Goal: Transaction & Acquisition: Purchase product/service

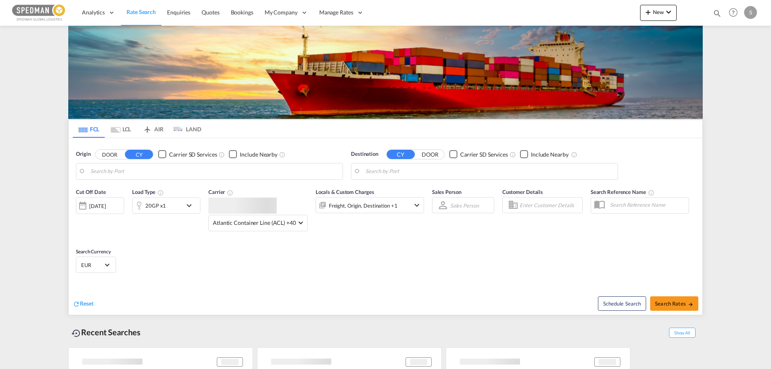
type input "[GEOGRAPHIC_DATA], [GEOGRAPHIC_DATA]"
type input "[GEOGRAPHIC_DATA], EGPSD"
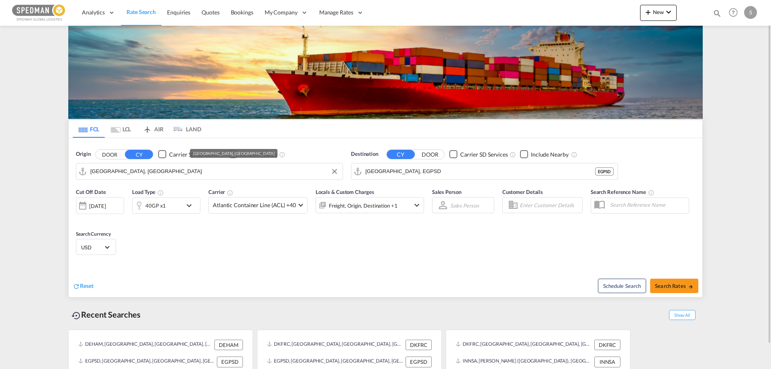
click at [150, 167] on input "[GEOGRAPHIC_DATA], [GEOGRAPHIC_DATA]" at bounding box center [214, 171] width 248 height 12
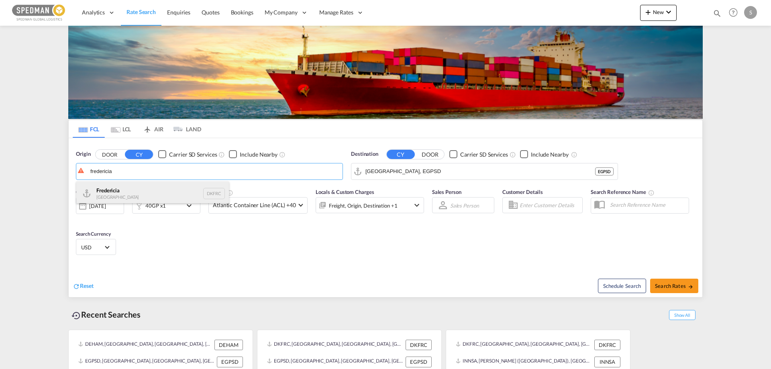
click at [128, 191] on div "Fredericia [GEOGRAPHIC_DATA] DKFRC" at bounding box center [152, 193] width 153 height 24
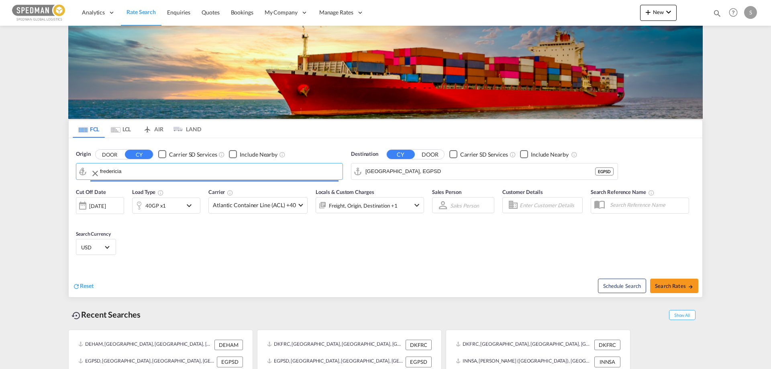
type input "[GEOGRAPHIC_DATA], DKFRC"
click at [445, 174] on input "[GEOGRAPHIC_DATA], EGPSD" at bounding box center [489, 171] width 248 height 12
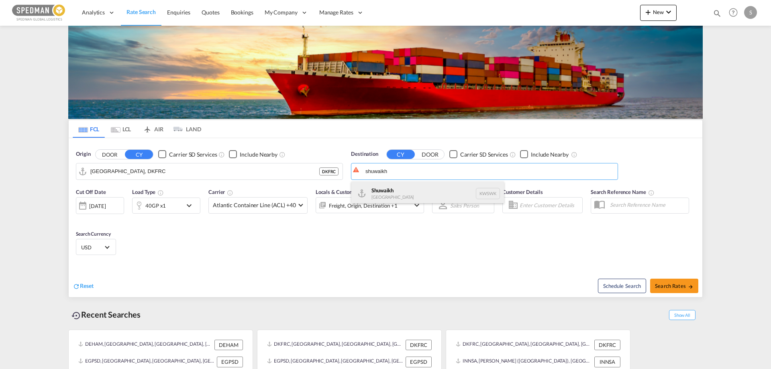
click at [395, 193] on div "Shuwaikh [GEOGRAPHIC_DATA] KWSWK" at bounding box center [427, 193] width 153 height 24
type input "Shuwaikh, KWSWK"
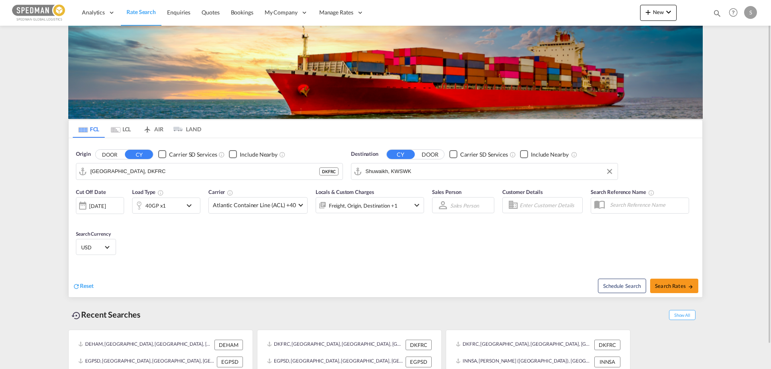
click at [173, 205] on div "40GP x1" at bounding box center [157, 205] width 50 height 16
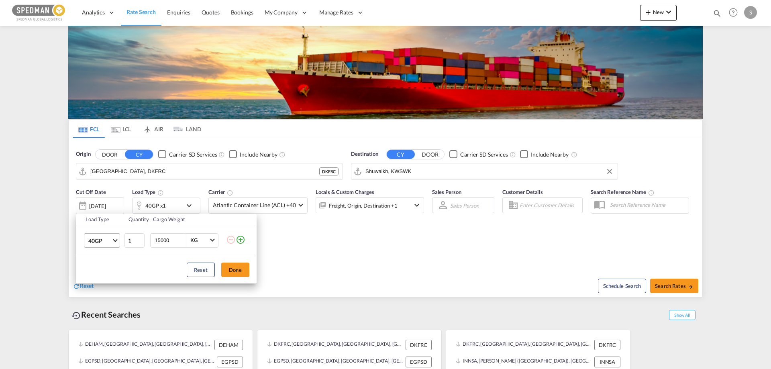
click at [110, 244] on span "40GP" at bounding box center [99, 241] width 23 height 8
click at [99, 268] on div "40HR" at bounding box center [95, 268] width 14 height 8
click at [240, 268] on button "Done" at bounding box center [235, 269] width 28 height 14
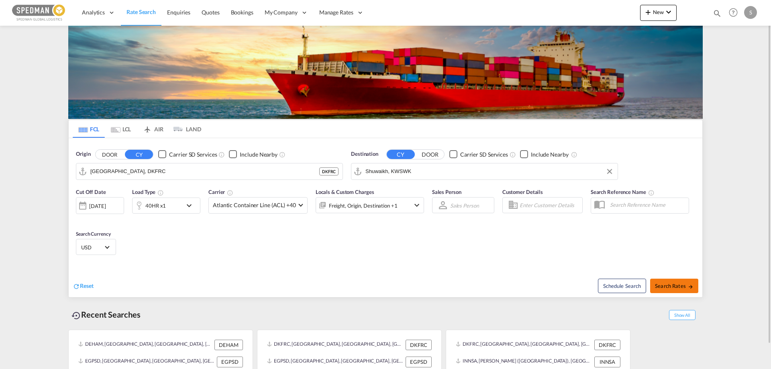
click at [667, 283] on span "Search Rates" at bounding box center [674, 286] width 39 height 6
type input "DKFRC to KWSWK / [DATE]"
